Goal: Download file/media

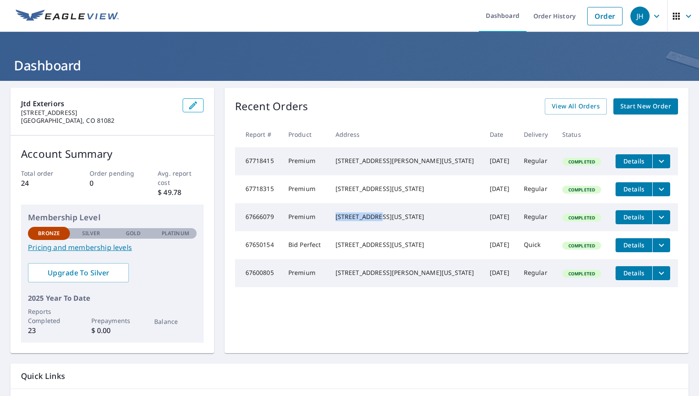
drag, startPoint x: 387, startPoint y: 222, endPoint x: 326, endPoint y: 221, distance: 61.2
click at [326, 221] on tr "67666079 Premium [STREET_ADDRESS][US_STATE] [DATE] Regular Completed Details" at bounding box center [456, 217] width 443 height 28
click at [517, 250] on td "Quick" at bounding box center [536, 245] width 38 height 28
drag, startPoint x: 530, startPoint y: 258, endPoint x: 504, endPoint y: 262, distance: 26.0
click at [517, 259] on td "Quick" at bounding box center [536, 245] width 38 height 28
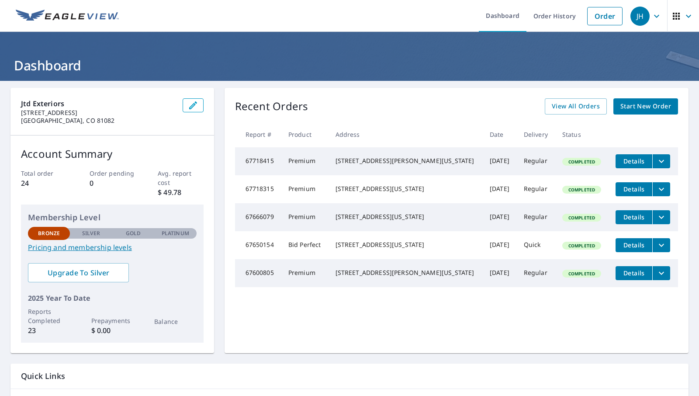
click at [517, 227] on td "Regular" at bounding box center [536, 217] width 38 height 28
click at [621, 221] on span "Details" at bounding box center [634, 217] width 26 height 8
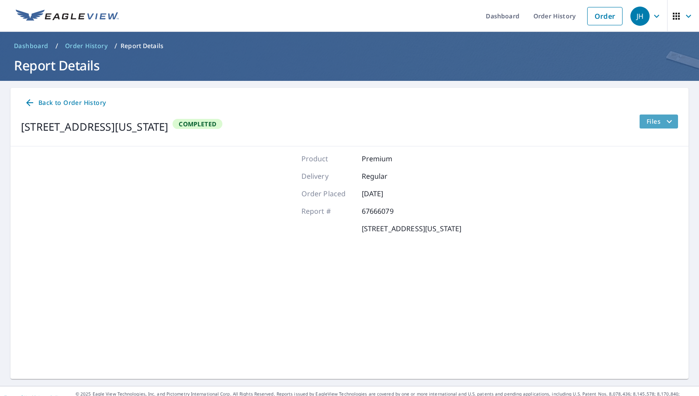
click at [649, 123] on span "Files" at bounding box center [661, 121] width 28 height 10
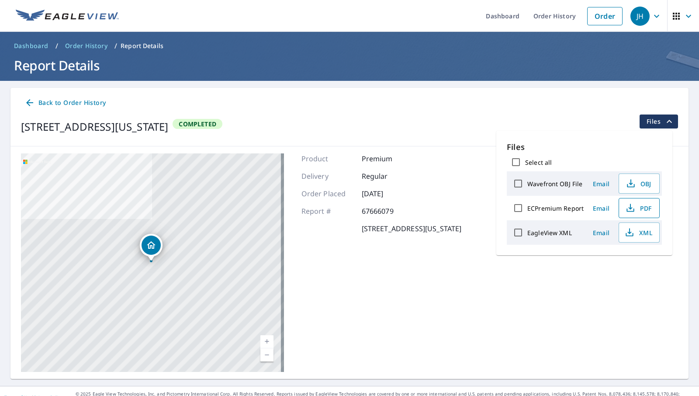
click at [630, 206] on icon "button" at bounding box center [631, 208] width 10 height 10
